Goal: Book appointment/travel/reservation

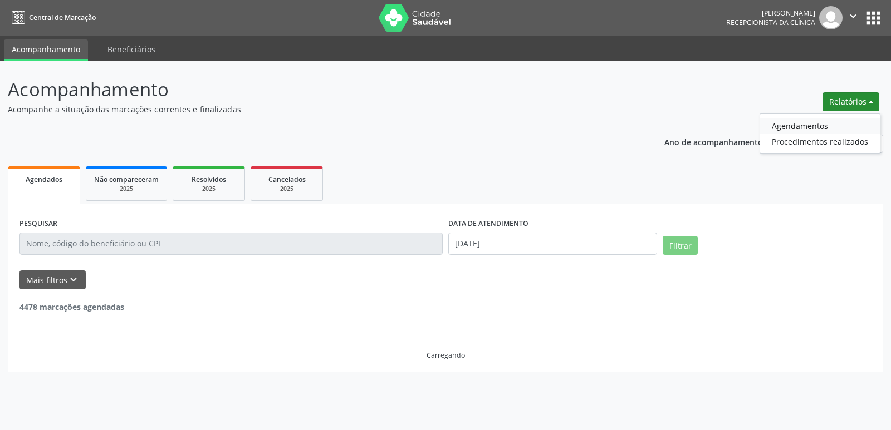
click at [781, 126] on link "Agendamentos" at bounding box center [820, 126] width 120 height 16
select select "8"
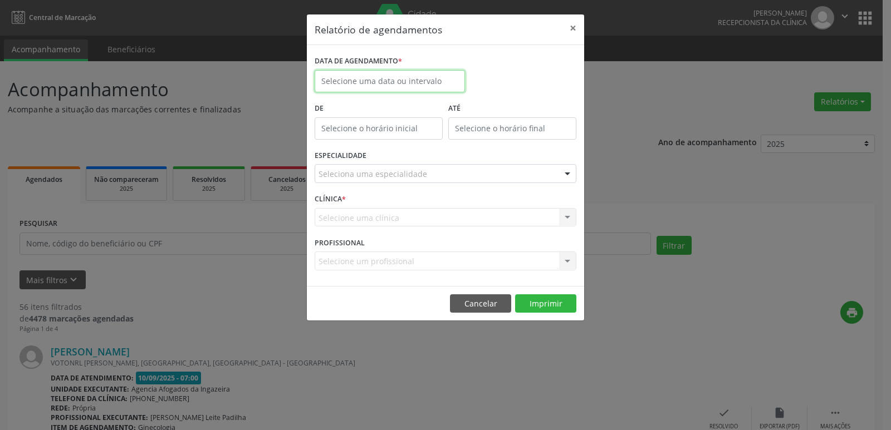
click at [365, 77] on input "text" at bounding box center [389, 81] width 150 height 22
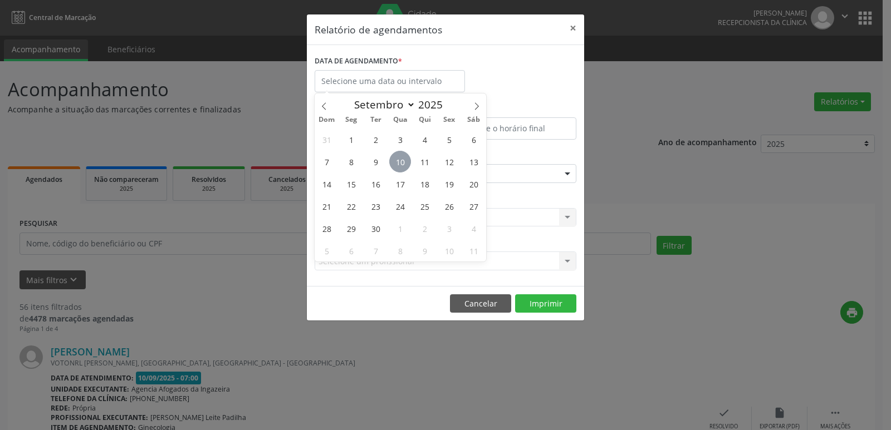
click at [401, 161] on span "10" at bounding box center [400, 162] width 22 height 22
type input "[DATE]"
drag, startPoint x: 401, startPoint y: 161, endPoint x: 396, endPoint y: 158, distance: 6.0
click at [399, 160] on span "10" at bounding box center [400, 162] width 22 height 22
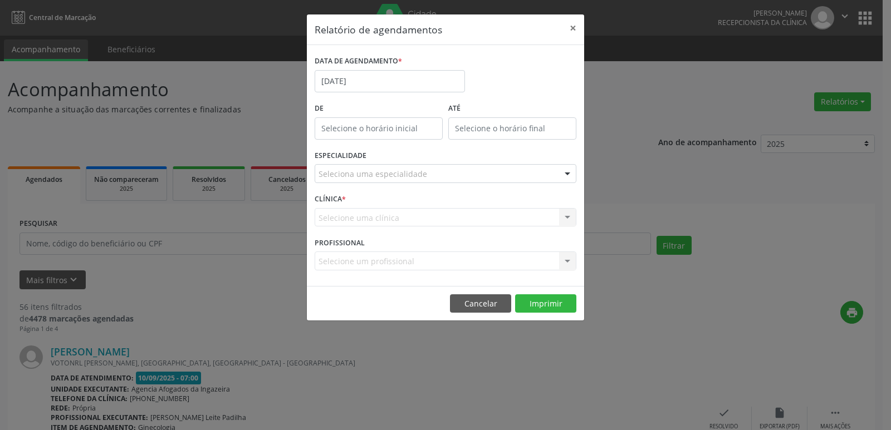
click at [396, 158] on div "ESPECIALIDADE Seleciona uma especialidade Todas as especialidades Alergologia A…" at bounding box center [445, 168] width 267 height 43
click at [386, 129] on input "text" at bounding box center [378, 128] width 128 height 22
click at [395, 158] on span at bounding box center [395, 158] width 8 height 11
type input "11:00"
type input "11"
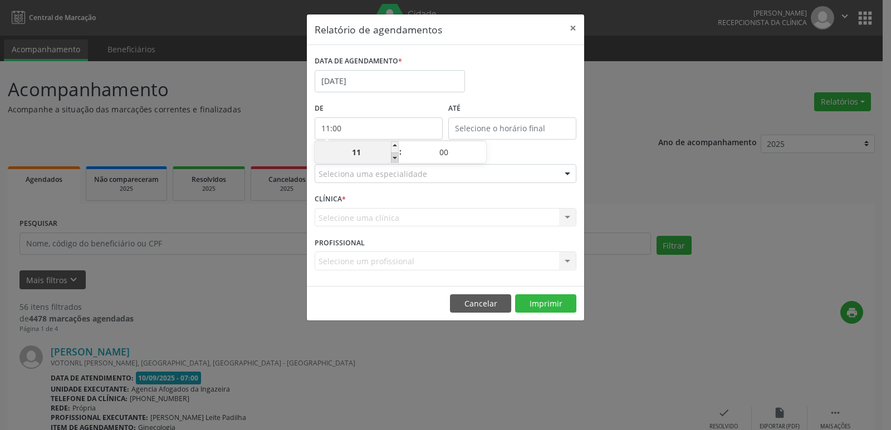
click at [395, 158] on span at bounding box center [395, 158] width 8 height 11
type input "10:00"
type input "10"
click at [395, 158] on span at bounding box center [395, 158] width 8 height 11
type input "09:00"
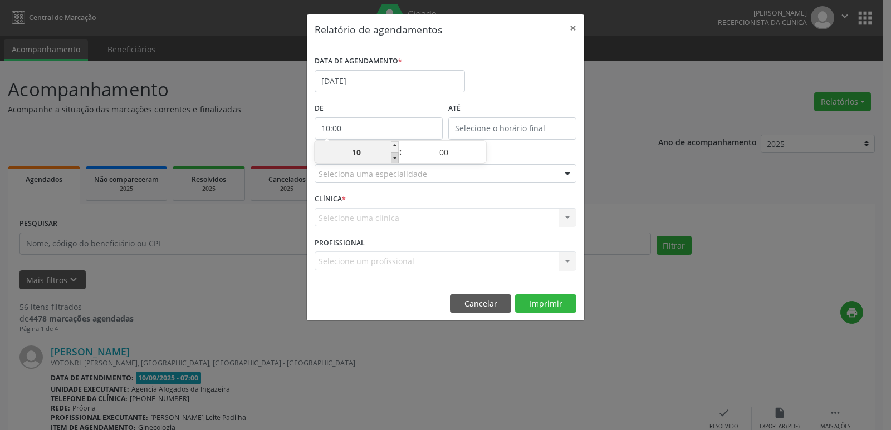
type input "09"
click at [395, 158] on span at bounding box center [395, 158] width 8 height 11
type input "08:00"
type input "08"
click at [492, 123] on input "12:00" at bounding box center [512, 128] width 128 height 22
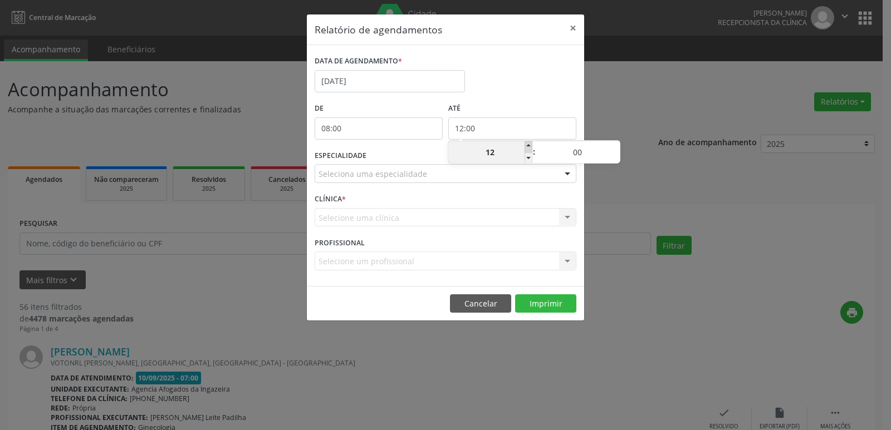
click at [530, 143] on span at bounding box center [528, 146] width 8 height 11
type input "13:00"
type input "13"
click at [458, 173] on div "Seleciona uma especialidade" at bounding box center [445, 173] width 262 height 19
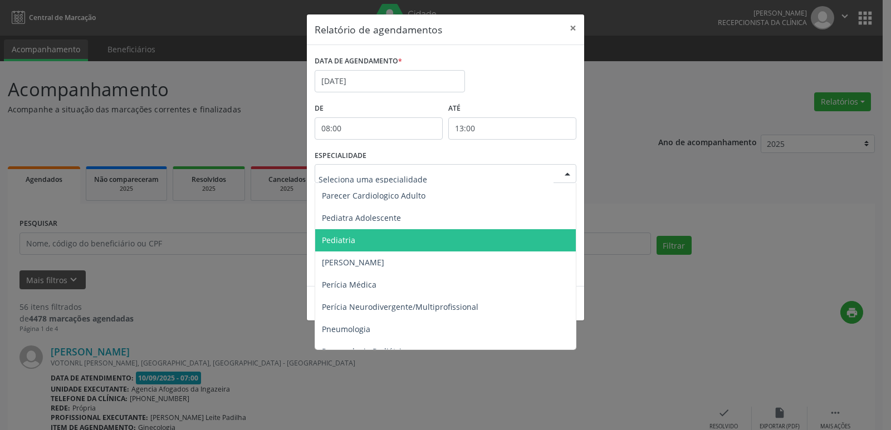
scroll to position [1670, 0]
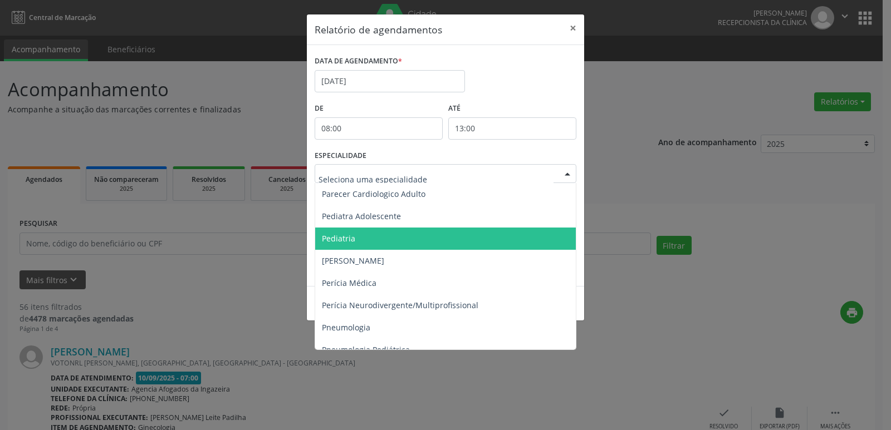
click at [365, 234] on span "Pediatria" at bounding box center [446, 239] width 262 height 22
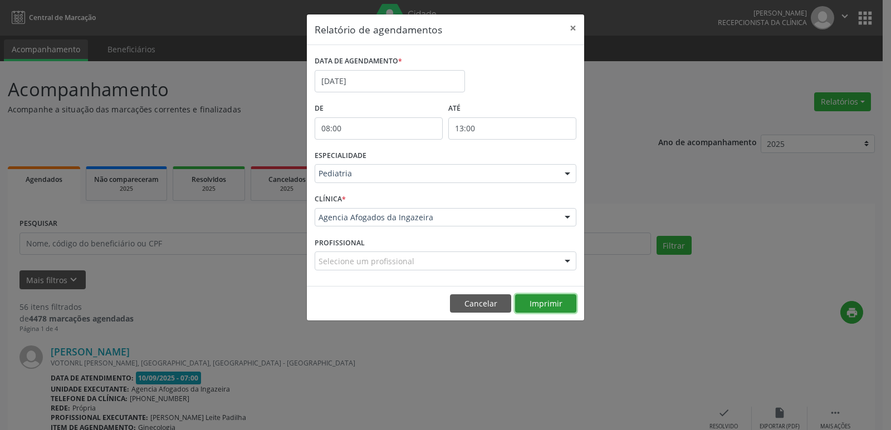
click at [543, 303] on button "Imprimir" at bounding box center [545, 303] width 61 height 19
